Goal: Information Seeking & Learning: Understand process/instructions

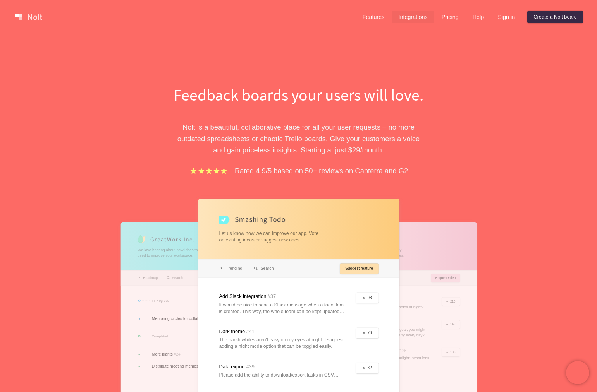
click at [405, 19] on link "Integrations" at bounding box center [412, 17] width 41 height 12
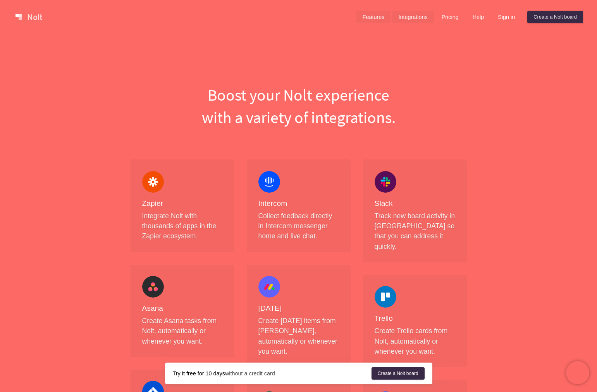
click at [370, 19] on link "Features" at bounding box center [373, 17] width 34 height 12
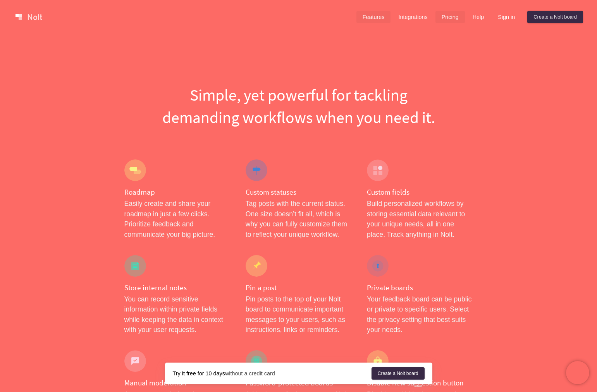
click at [456, 21] on link "Pricing" at bounding box center [449, 17] width 29 height 12
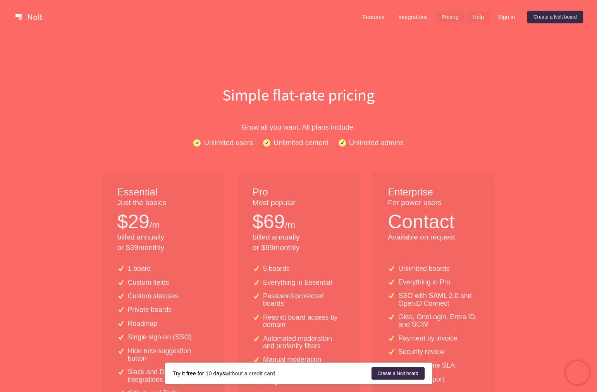
click at [475, 20] on link "Help" at bounding box center [478, 17] width 24 height 12
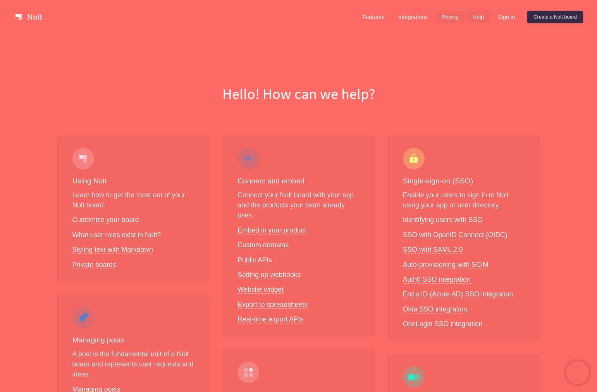
click at [453, 21] on link "Pricing" at bounding box center [449, 17] width 29 height 12
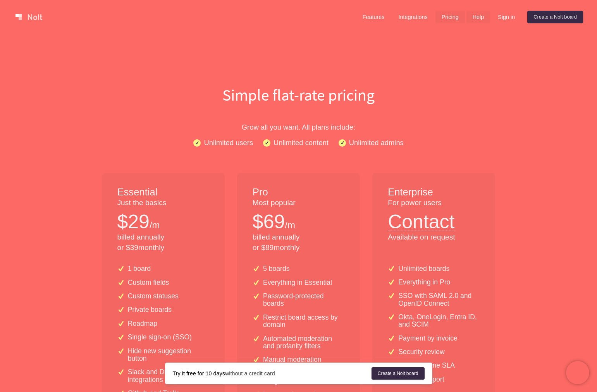
click at [468, 18] on link "Help" at bounding box center [478, 17] width 24 height 12
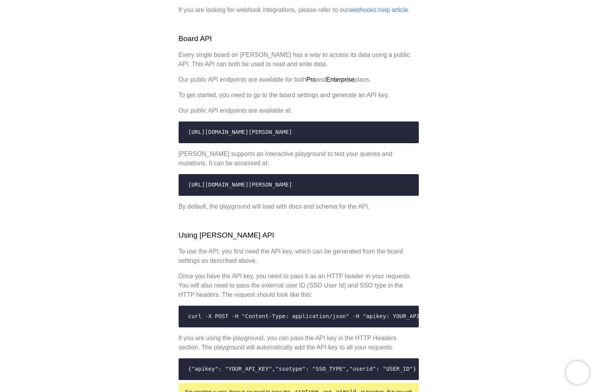
scroll to position [212, 0]
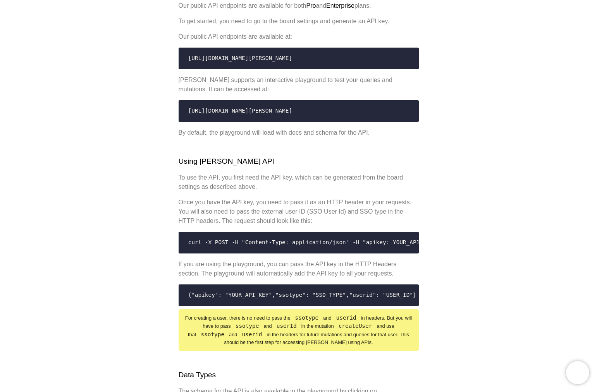
drag, startPoint x: 271, startPoint y: 107, endPoint x: 184, endPoint y: 108, distance: 86.8
click at [184, 108] on code "[URL][DOMAIN_NAME][PERSON_NAME]" at bounding box center [299, 111] width 230 height 15
copy span "[URL][DOMAIN_NAME][PERSON_NAME]"
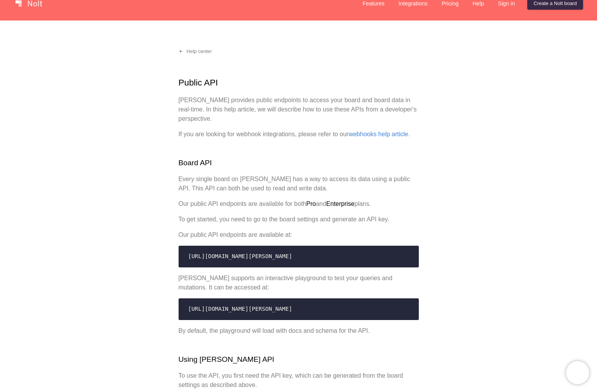
scroll to position [0, 0]
